Goal: Task Accomplishment & Management: Manage account settings

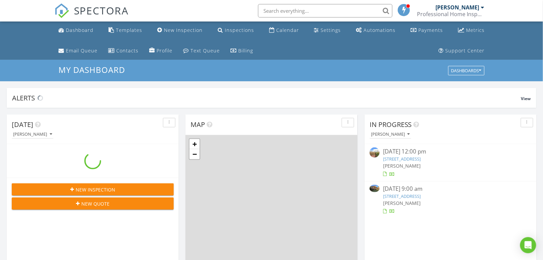
scroll to position [623, 555]
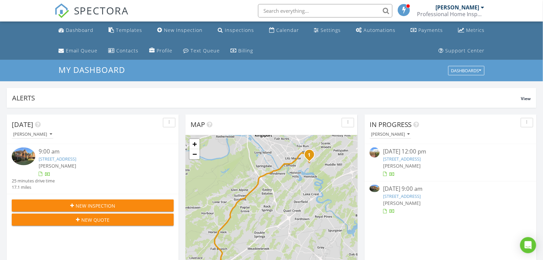
click at [26, 158] on img at bounding box center [24, 157] width 24 height 18
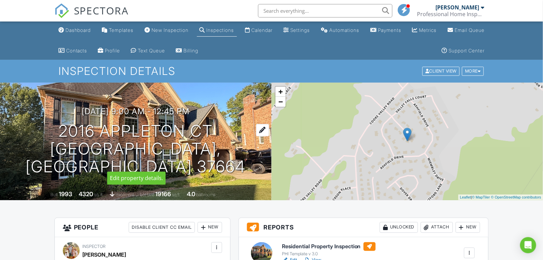
scroll to position [91, 0]
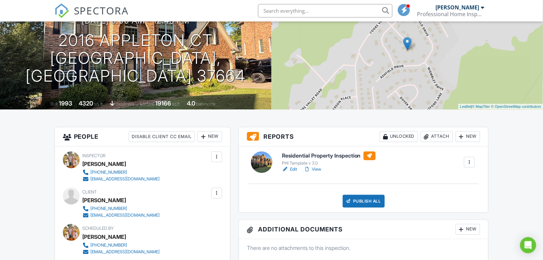
click at [292, 170] on link "Edit" at bounding box center [289, 169] width 15 height 7
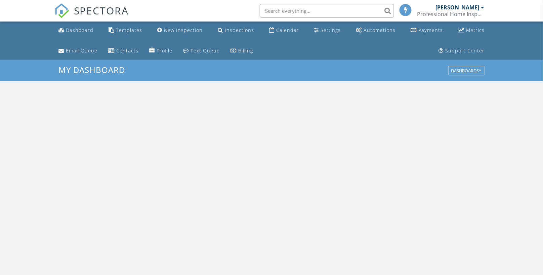
scroll to position [623, 555]
